Goal: Task Accomplishment & Management: Manage account settings

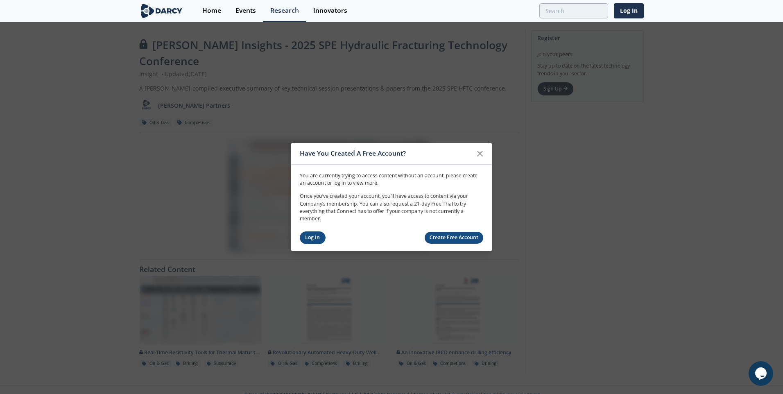
click at [311, 239] on link "Log In" at bounding box center [313, 238] width 26 height 13
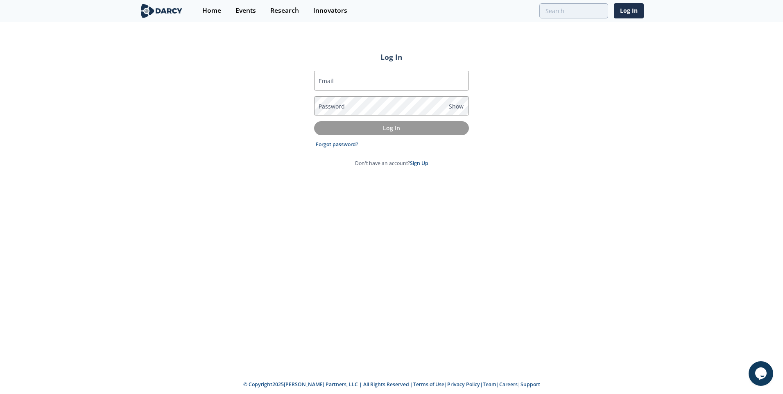
type input "[PERSON_NAME][EMAIL_ADDRESS][PERSON_NAME][DOMAIN_NAME]"
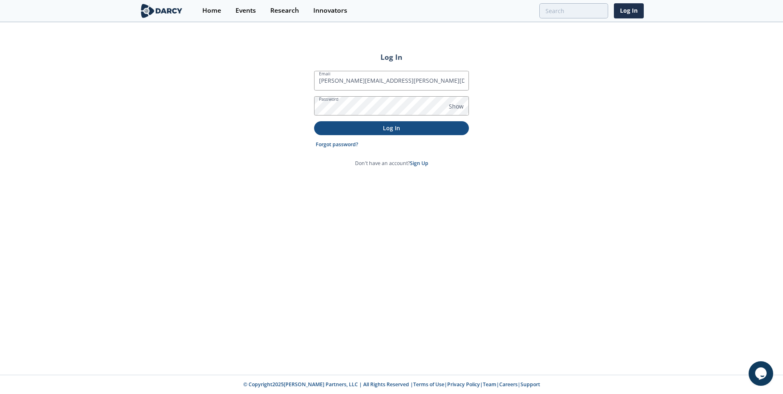
click at [397, 132] on button "Log In" at bounding box center [391, 128] width 155 height 14
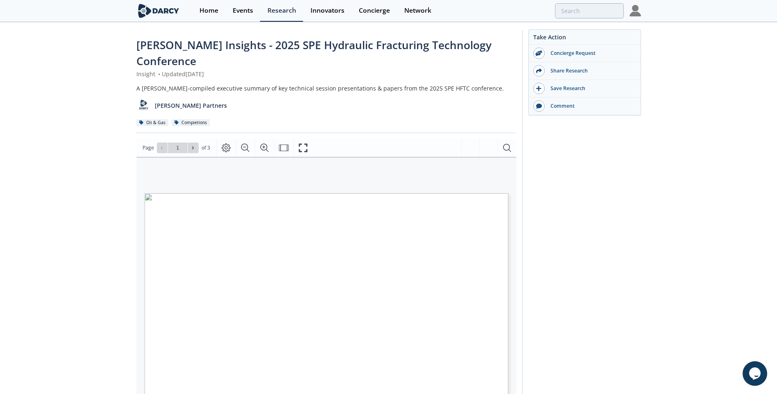
scroll to position [41, 0]
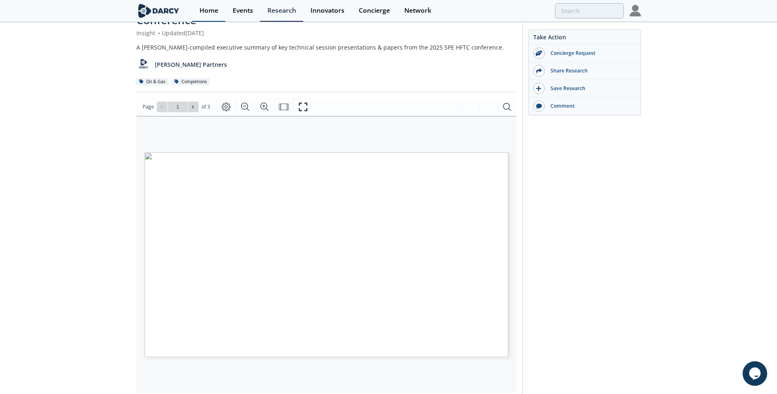
click at [204, 20] on link "Home" at bounding box center [208, 11] width 33 height 22
